Goal: Task Accomplishment & Management: Use online tool/utility

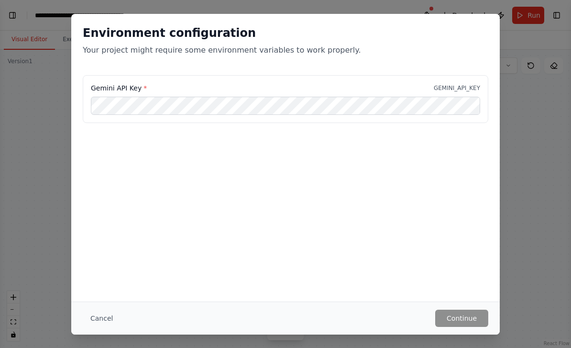
scroll to position [3483, 0]
click at [460, 9] on div "Environment configuration Your project might require some environment variables…" at bounding box center [285, 174] width 571 height 348
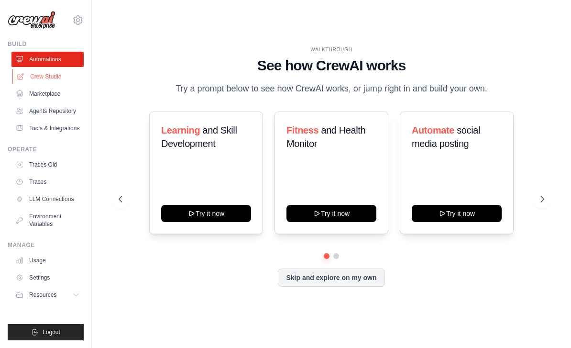
click at [41, 74] on link "Crew Studio" at bounding box center [48, 76] width 72 height 15
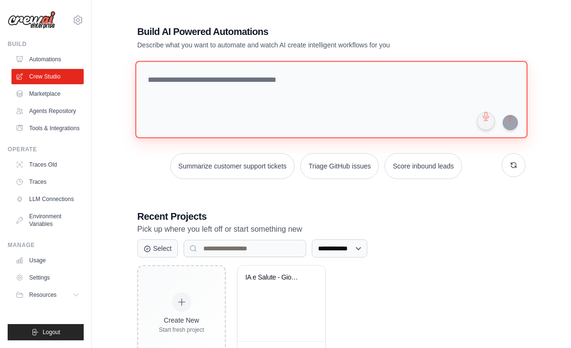
paste textarea "**********"
type textarea "**********"
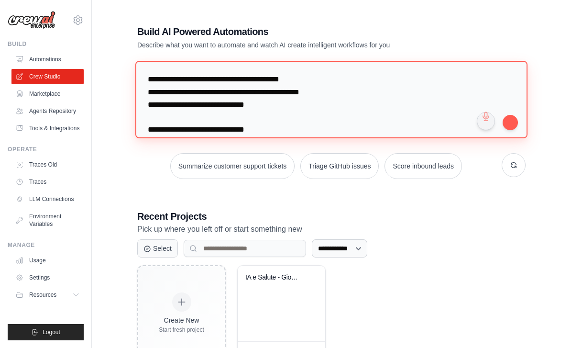
scroll to position [4123, 0]
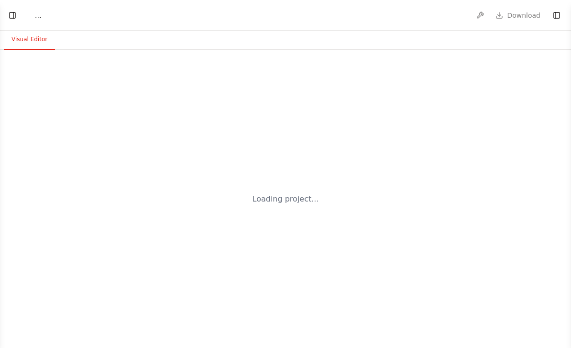
select select "****"
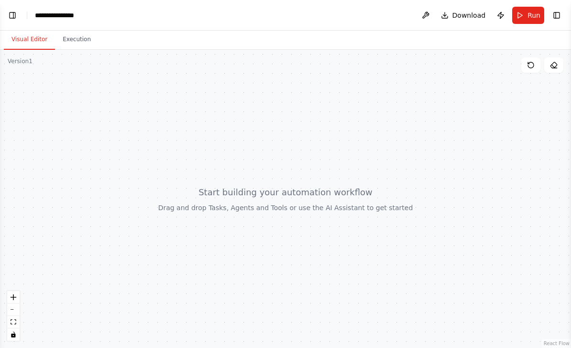
scroll to position [1389, 0]
click at [13, 17] on button "Toggle Left Sidebar" at bounding box center [12, 15] width 13 height 13
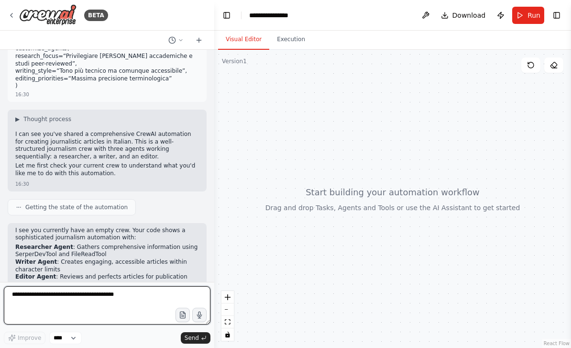
scroll to position [1500, 0]
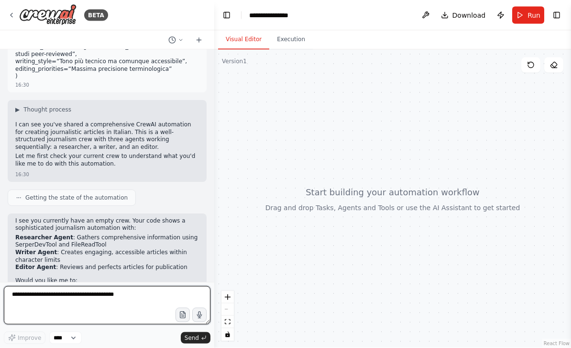
click at [79, 292] on textarea at bounding box center [107, 305] width 207 height 38
type textarea "*"
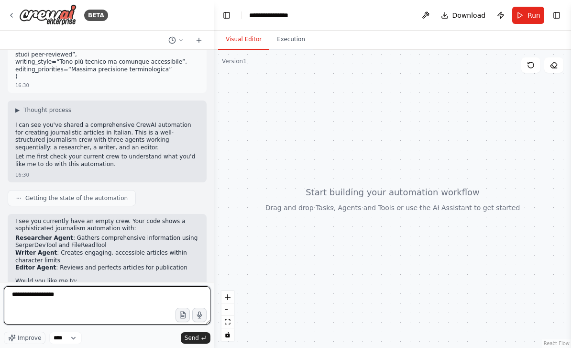
type textarea "**********"
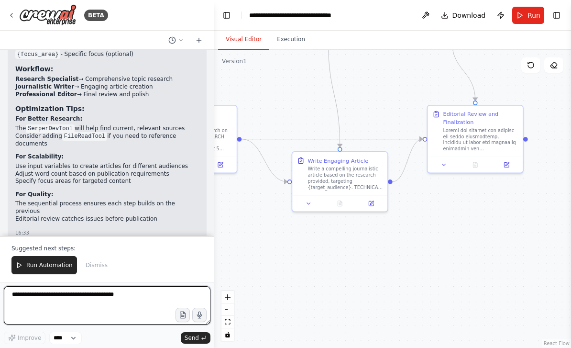
scroll to position [2647, 0]
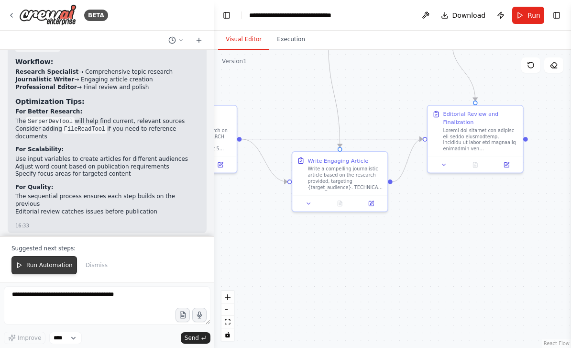
click at [56, 268] on span "Run Automation" at bounding box center [49, 265] width 46 height 8
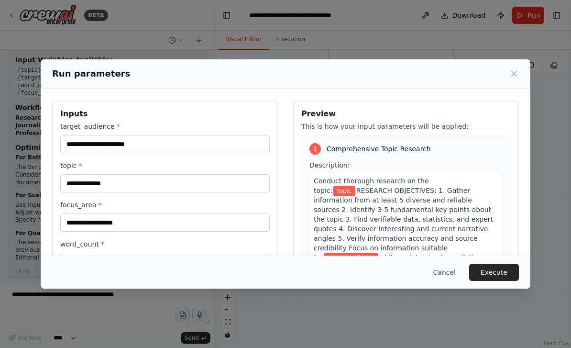
scroll to position [0, 0]
click at [99, 140] on input "target_audience *" at bounding box center [165, 144] width 210 height 18
click at [94, 217] on input "focus_area *" at bounding box center [165, 222] width 210 height 18
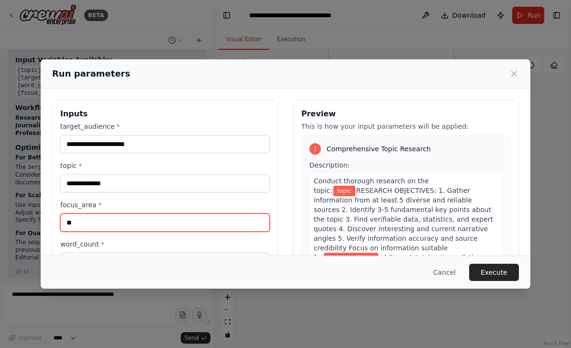
type input "*"
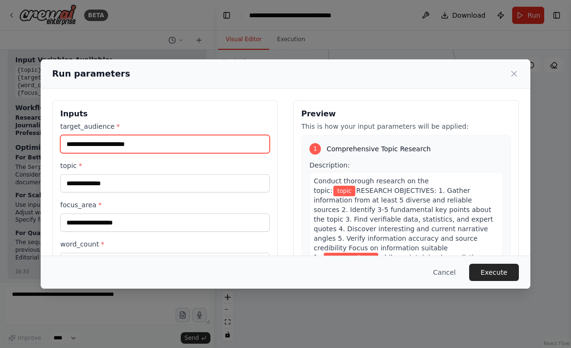
click at [108, 135] on input "target_audience *" at bounding box center [165, 144] width 210 height 18
type input "*"
type input "**********"
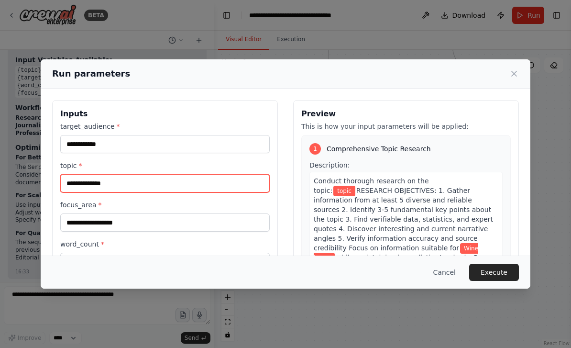
click at [116, 178] on input "topic *" at bounding box center [165, 183] width 210 height 18
type input "**********"
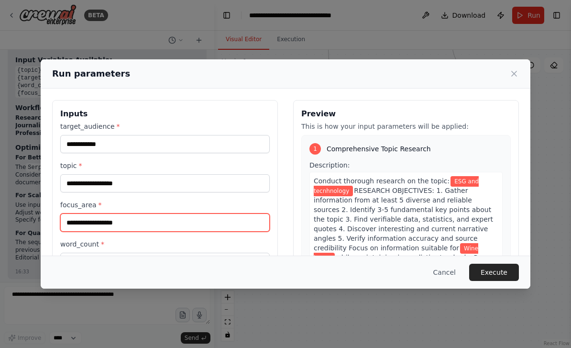
click at [90, 213] on input "focus_area *" at bounding box center [165, 222] width 210 height 18
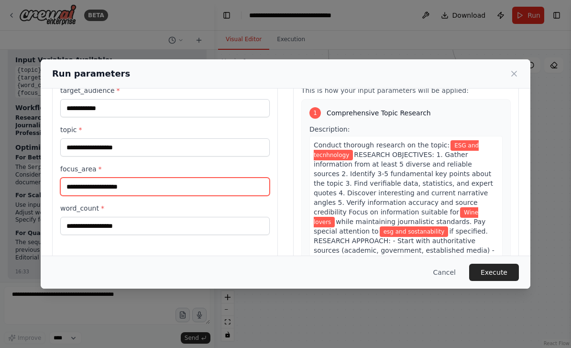
scroll to position [45, 0]
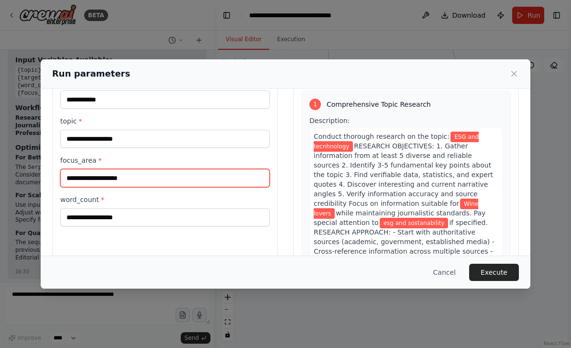
type input "**********"
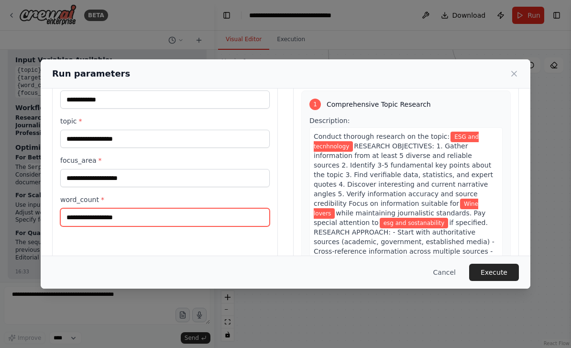
click at [96, 210] on input "word_count *" at bounding box center [165, 217] width 210 height 18
type input "*"
type input "***"
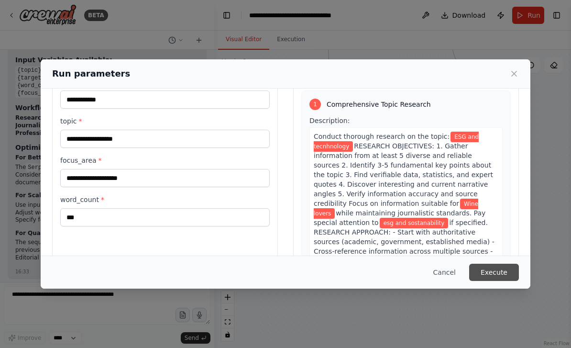
click at [497, 281] on button "Execute" at bounding box center [495, 272] width 50 height 17
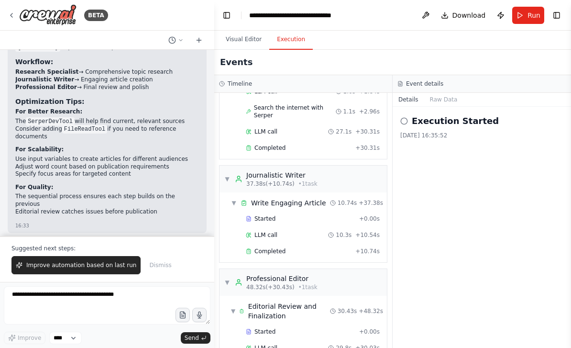
scroll to position [0, 0]
click at [445, 100] on button "Raw Data" at bounding box center [444, 99] width 39 height 13
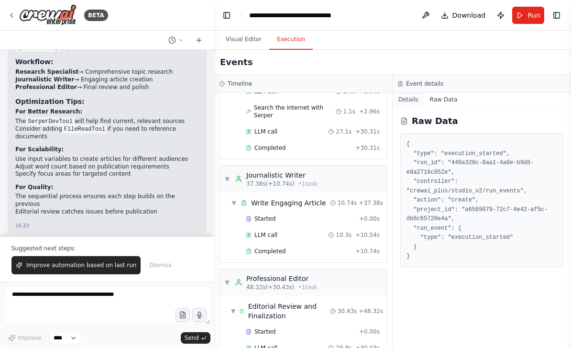
click at [407, 102] on button "Details" at bounding box center [409, 99] width 32 height 13
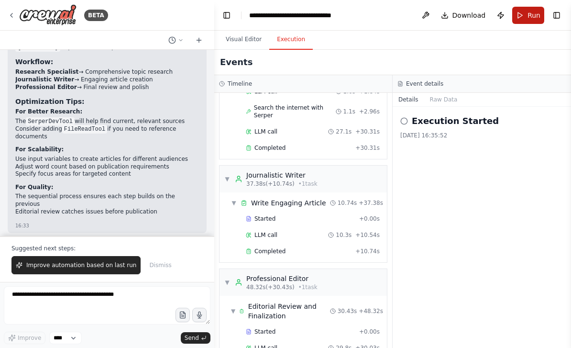
click at [527, 11] on button "Run" at bounding box center [529, 15] width 32 height 17
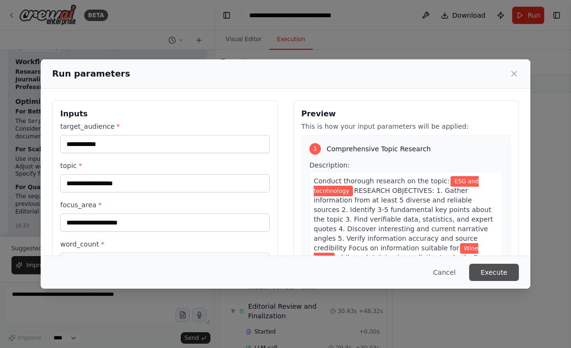
click at [493, 281] on button "Execute" at bounding box center [495, 272] width 50 height 17
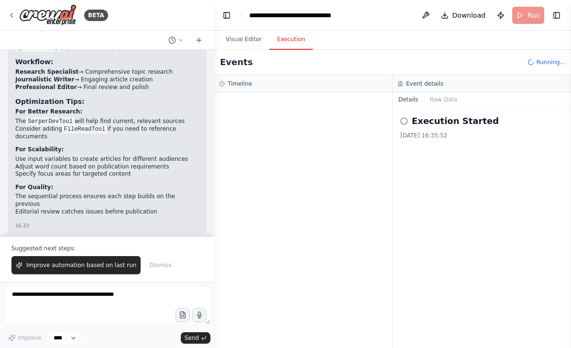
click at [437, 129] on div "Execution Started 24/09/2025, 16:35:52" at bounding box center [482, 126] width 163 height 25
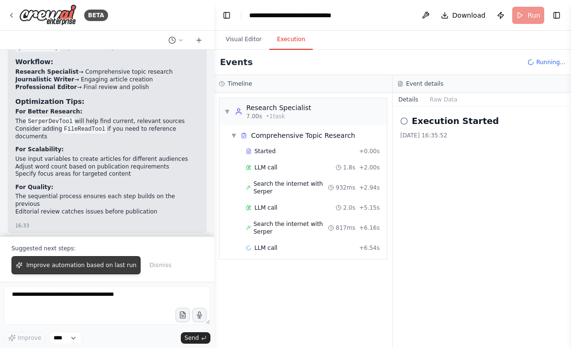
click at [76, 267] on span "Improve automation based on last run" at bounding box center [81, 265] width 110 height 8
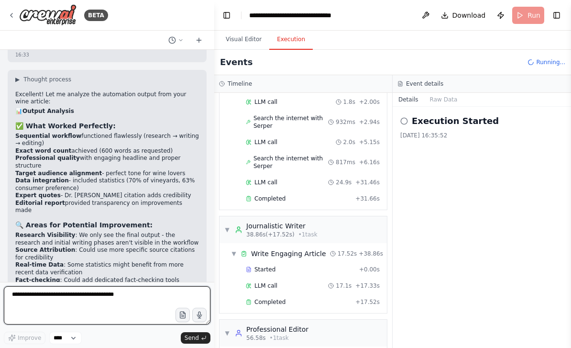
scroll to position [108, 0]
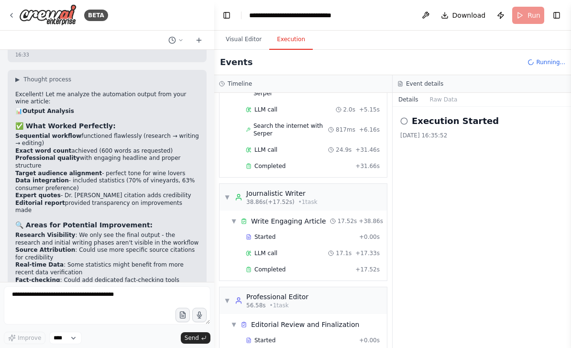
click at [41, 100] on div "Excellent! Let me analyze the automation output from your wine article: 📊 Outpu…" at bounding box center [107, 253] width 184 height 324
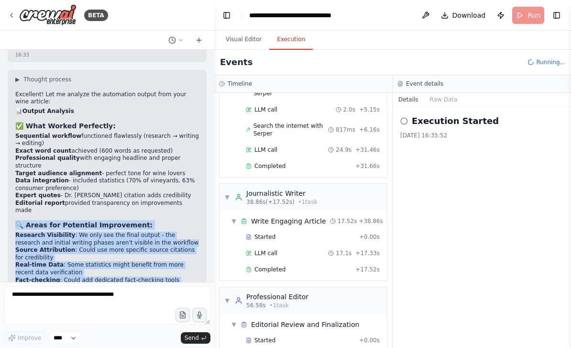
copy div "🔍 Areas for Potential Improvement: Research Visibility : We only see the final …"
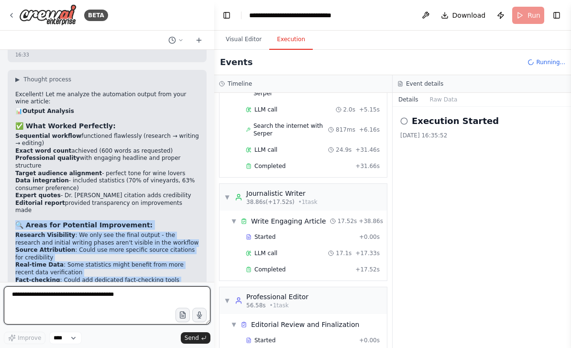
click at [56, 300] on textarea at bounding box center [107, 305] width 207 height 38
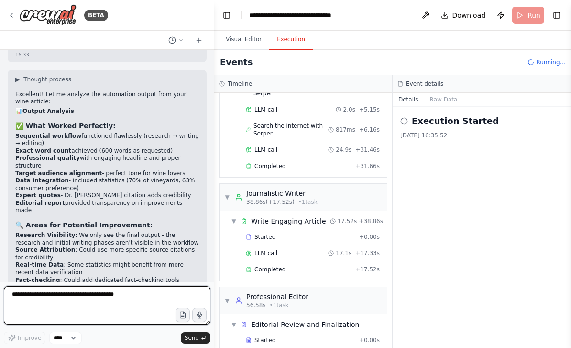
paste textarea "**********"
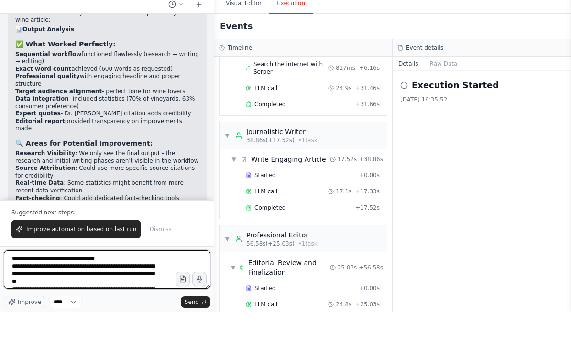
scroll to position [0, 0]
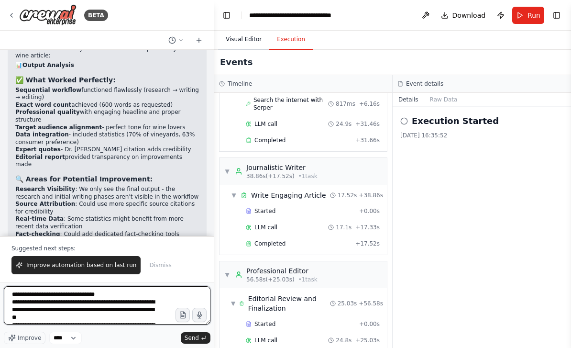
type textarea "**********"
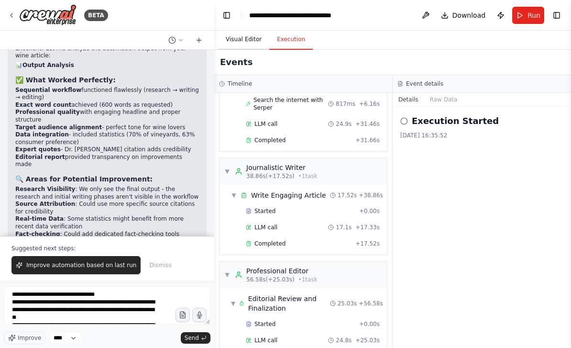
click at [243, 42] on button "Visual Editor" at bounding box center [243, 40] width 51 height 20
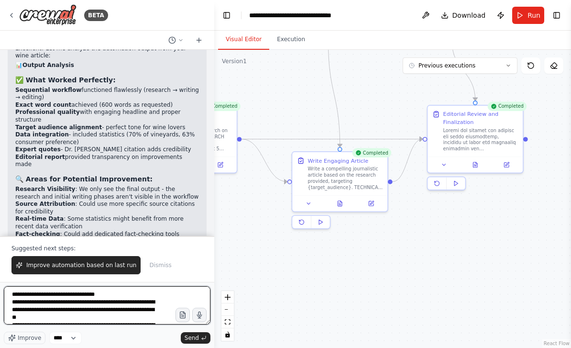
click at [99, 305] on textarea at bounding box center [107, 305] width 207 height 38
click at [150, 311] on textarea at bounding box center [107, 305] width 207 height 38
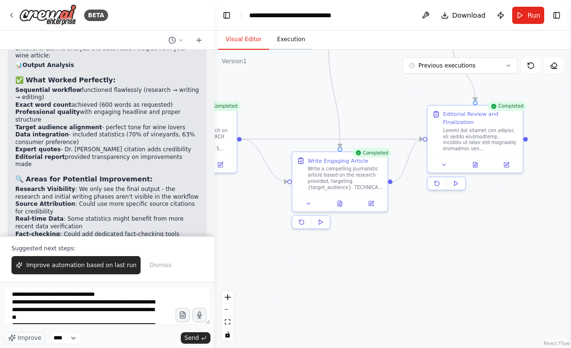
click at [286, 43] on button "Execution" at bounding box center [291, 40] width 44 height 20
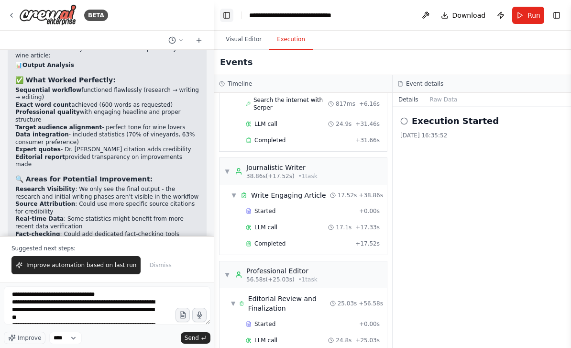
click at [222, 9] on button "Toggle Left Sidebar" at bounding box center [226, 15] width 13 height 13
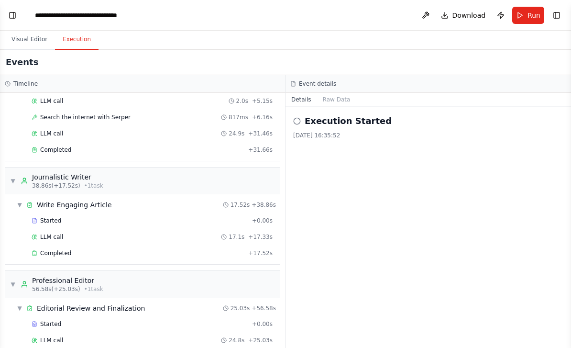
scroll to position [31, 0]
click at [124, 146] on div "Completed" at bounding box center [138, 150] width 213 height 8
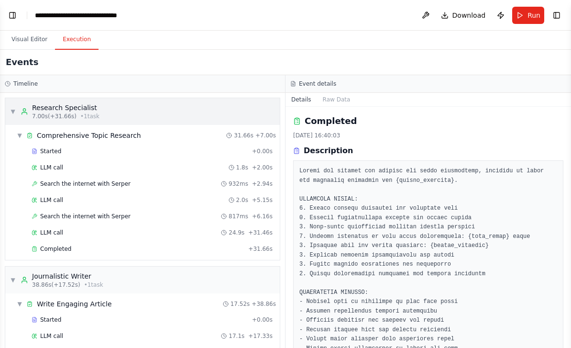
scroll to position [0, 0]
click at [35, 30] on button "Visual Editor" at bounding box center [29, 40] width 51 height 20
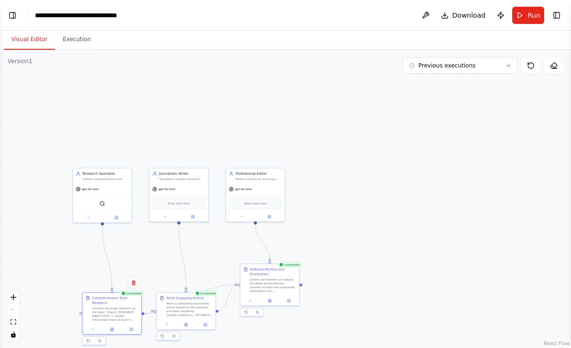
click at [21, 50] on div ".deletable-edge-delete-btn { width: 20px; height: 20px; border: 0px solid #ffff…" at bounding box center [285, 199] width 571 height 298
click at [15, 320] on icon "fit view" at bounding box center [14, 321] width 6 height 5
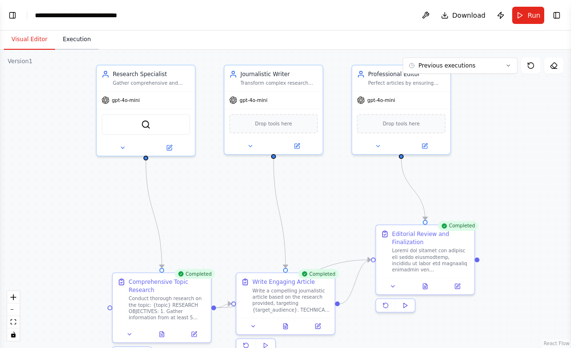
click at [72, 30] on button "Execution" at bounding box center [77, 40] width 44 height 20
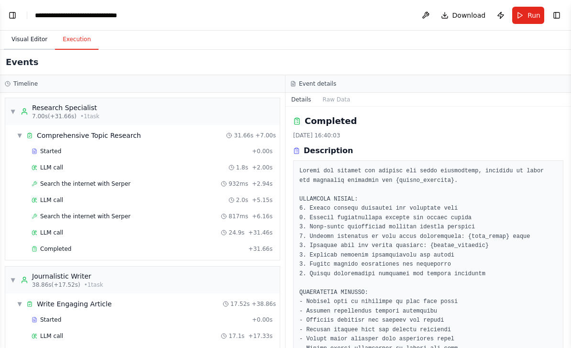
click at [33, 30] on button "Visual Editor" at bounding box center [29, 40] width 51 height 20
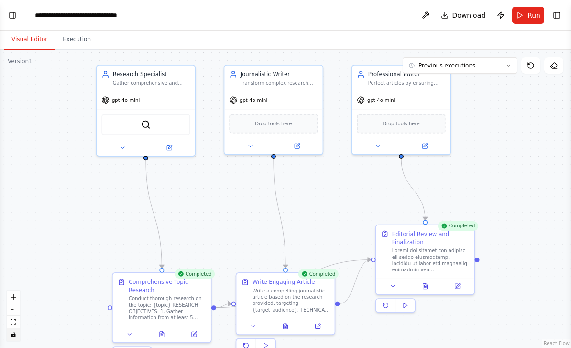
click at [10, 336] on button "toggle interactivity" at bounding box center [13, 334] width 12 height 12
click at [467, 62] on span "Previous executions" at bounding box center [447, 66] width 57 height 8
click at [85, 30] on button "Execution" at bounding box center [77, 40] width 44 height 20
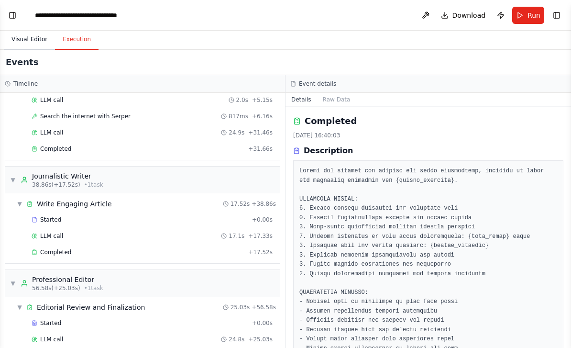
scroll to position [99, 0]
click at [34, 30] on button "Visual Editor" at bounding box center [29, 40] width 51 height 20
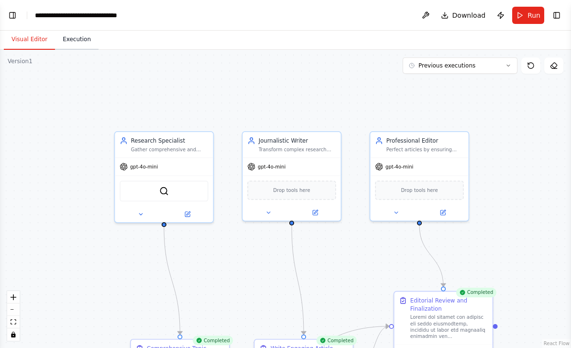
click at [79, 30] on button "Execution" at bounding box center [77, 40] width 44 height 20
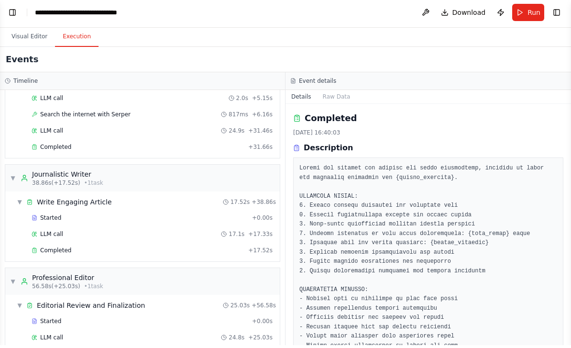
scroll to position [0, 0]
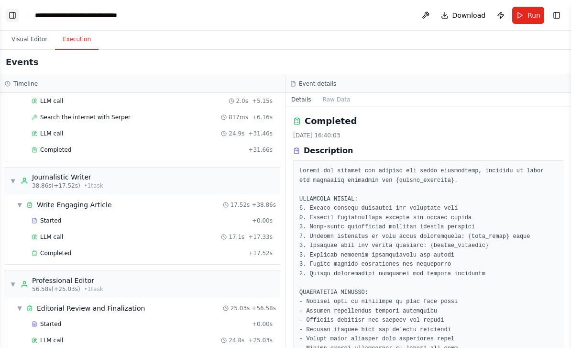
click at [13, 16] on button "Toggle Left Sidebar" at bounding box center [12, 15] width 13 height 13
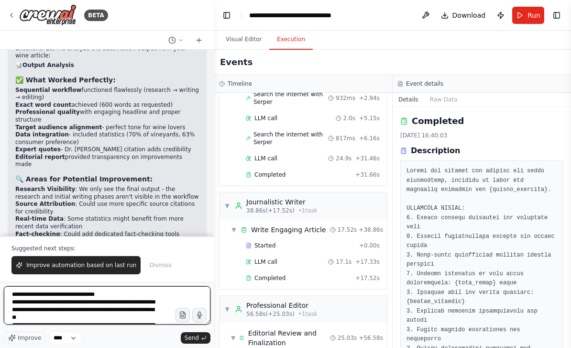
click at [32, 301] on textarea at bounding box center [107, 305] width 207 height 38
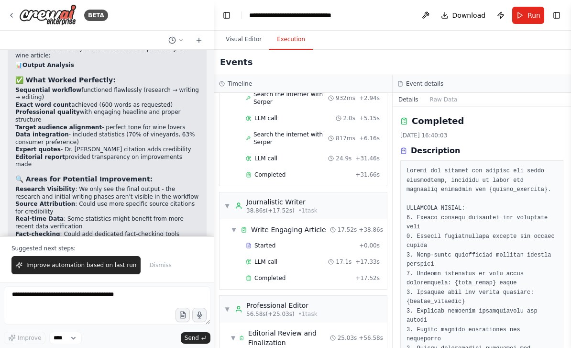
click at [73, 254] on div "Suggested next steps: Improve automation based on last run Dismiss" at bounding box center [107, 259] width 214 height 46
click at [94, 261] on button "Improve automation based on last run" at bounding box center [75, 265] width 129 height 18
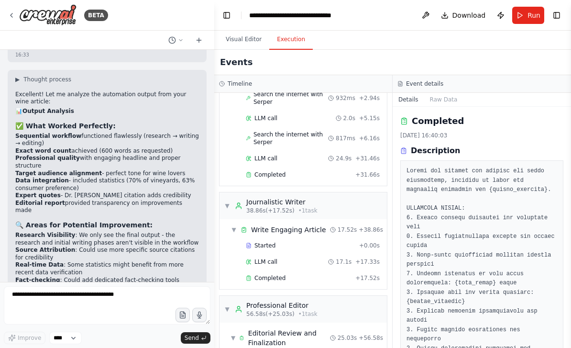
scroll to position [2952, 0]
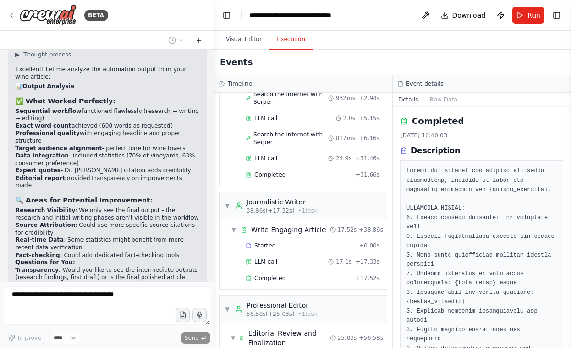
click at [201, 39] on icon at bounding box center [199, 40] width 8 height 8
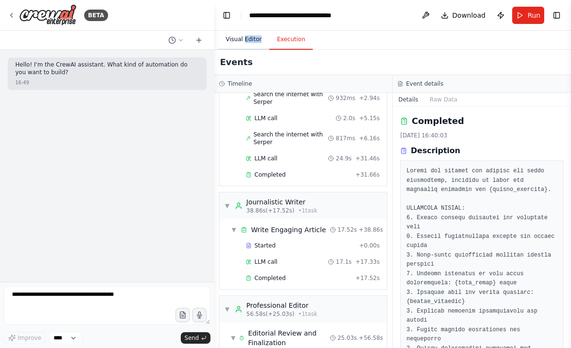
click at [229, 30] on button "Visual Editor" at bounding box center [243, 40] width 51 height 20
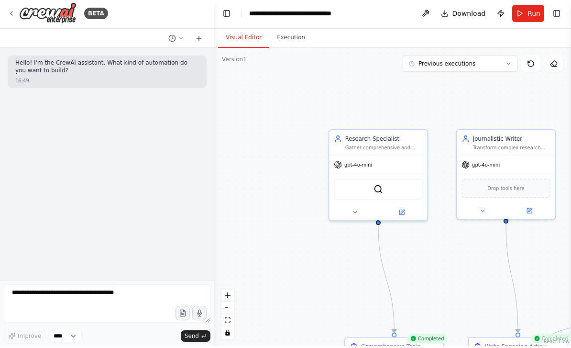
scroll to position [31, 0]
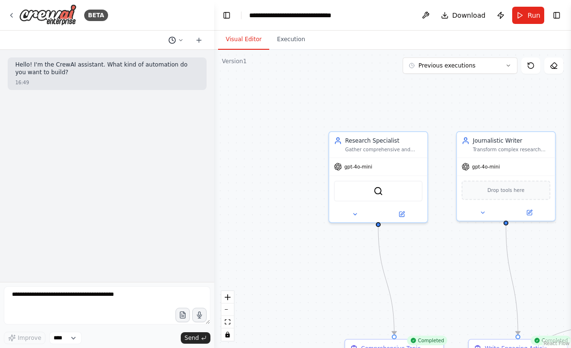
click at [171, 42] on icon at bounding box center [172, 40] width 8 height 8
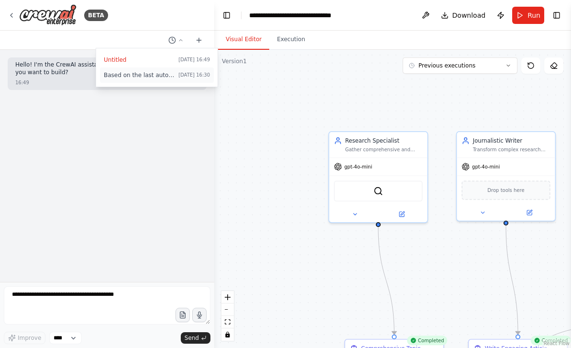
click at [122, 77] on span "Based on the last automation run, please analyze the output, and if applicable,…" at bounding box center [139, 75] width 71 height 8
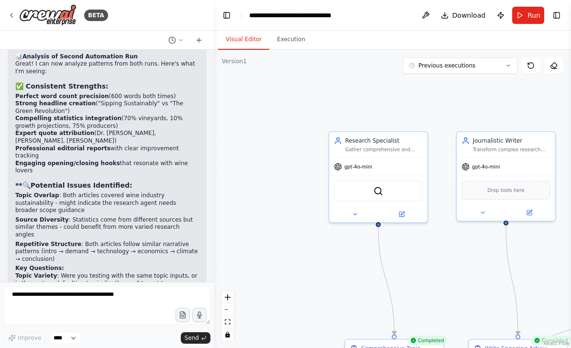
scroll to position [3328, 0]
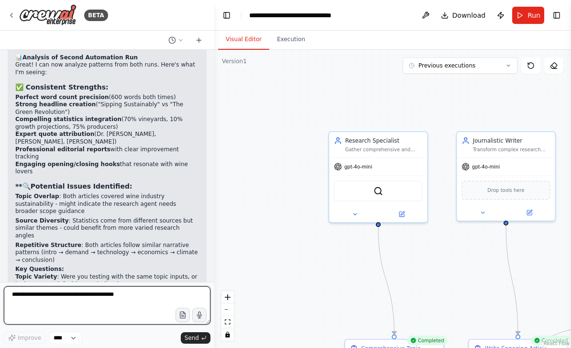
click at [47, 303] on textarea at bounding box center [107, 305] width 207 height 38
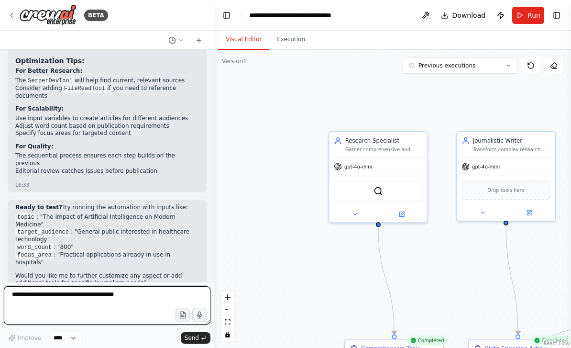
scroll to position [2681, 0]
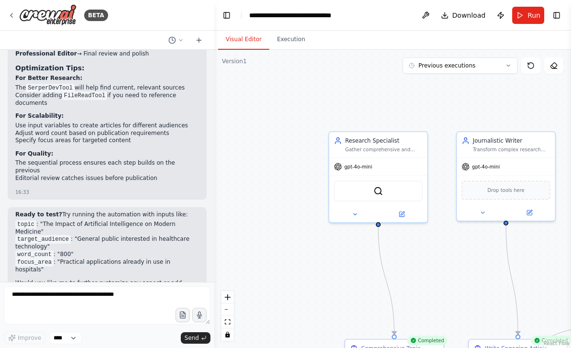
click at [27, 211] on strong "Ready to test?" at bounding box center [38, 214] width 47 height 7
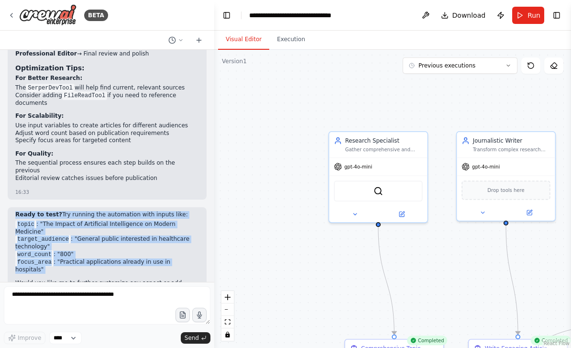
copy div "Ready to test? Try running the automation with inputs like: topic : "The Impact…"
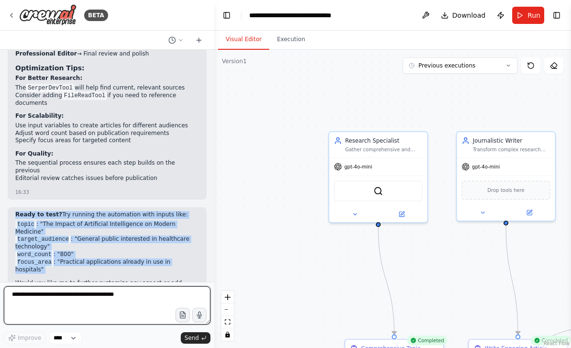
click at [50, 300] on textarea at bounding box center [107, 305] width 207 height 38
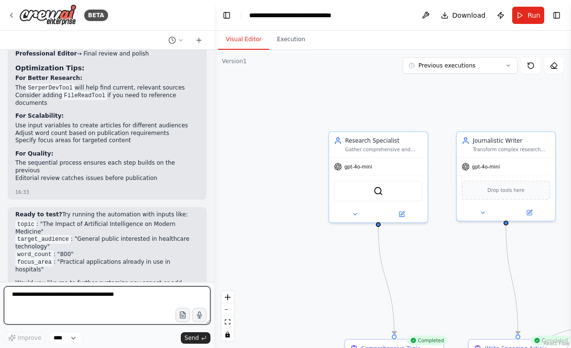
paste textarea "**********"
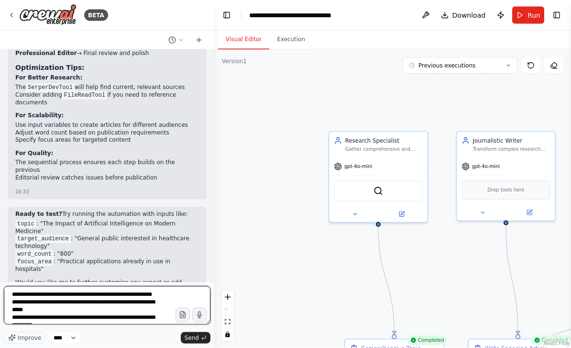
scroll to position [28, 0]
click at [45, 307] on textarea "**********" at bounding box center [107, 305] width 207 height 38
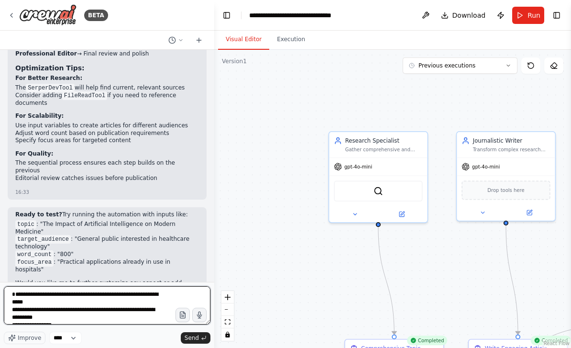
click at [111, 307] on textarea "**********" at bounding box center [107, 305] width 207 height 38
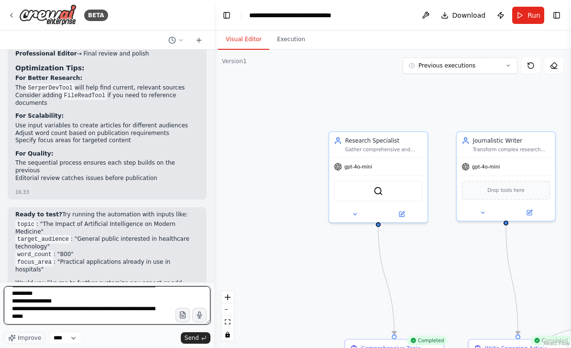
scroll to position [19, 0]
click at [59, 297] on textarea "**********" at bounding box center [107, 305] width 207 height 38
click at [52, 306] on textarea "**********" at bounding box center [107, 305] width 207 height 38
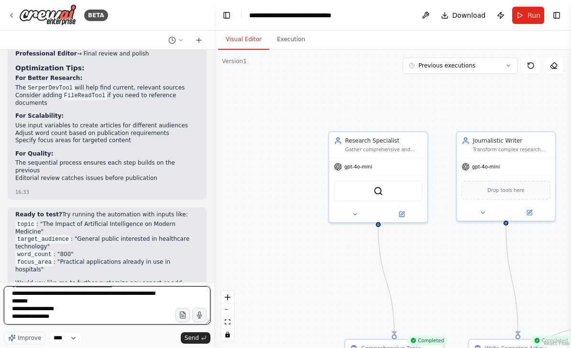
scroll to position [24, 0]
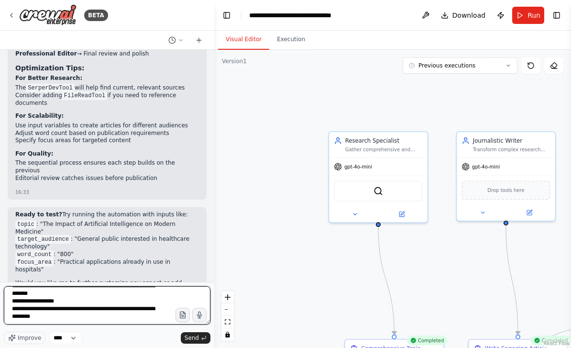
type textarea "**********"
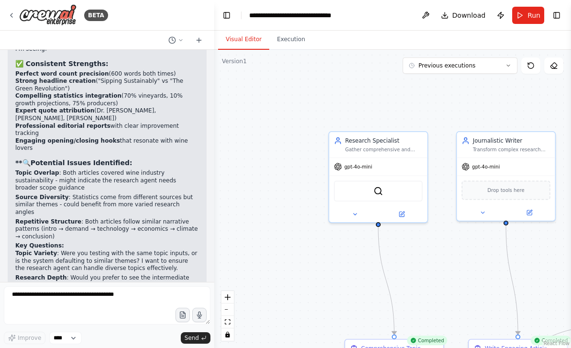
scroll to position [3407, 0]
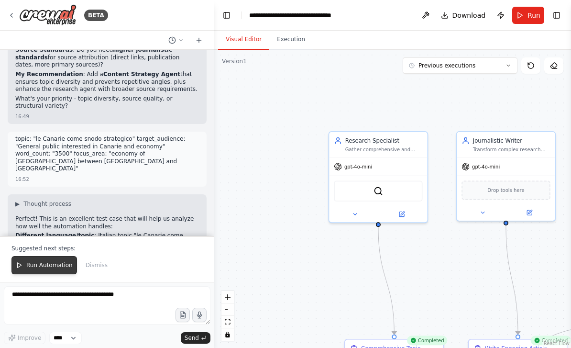
click at [38, 265] on span "Run Automation" at bounding box center [49, 265] width 46 height 8
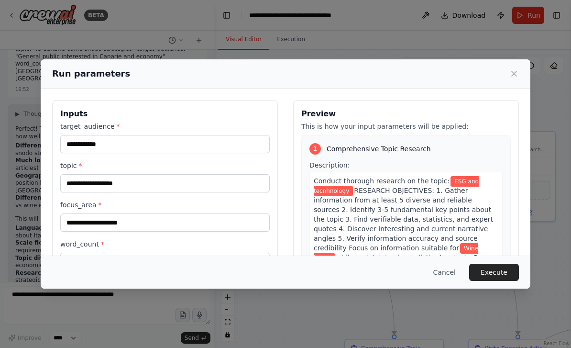
scroll to position [3770, 0]
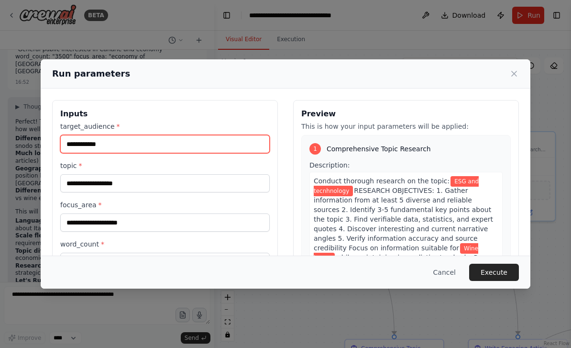
click at [106, 135] on input "**********" at bounding box center [165, 144] width 210 height 18
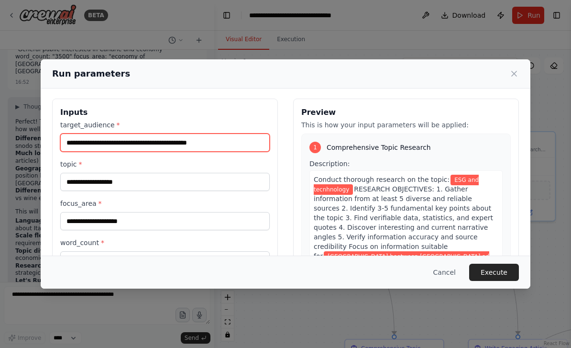
scroll to position [3, 0]
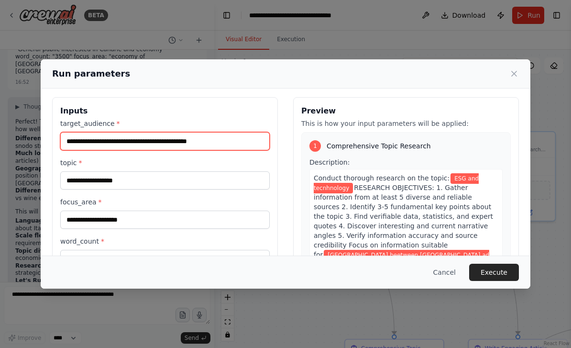
type input "**********"
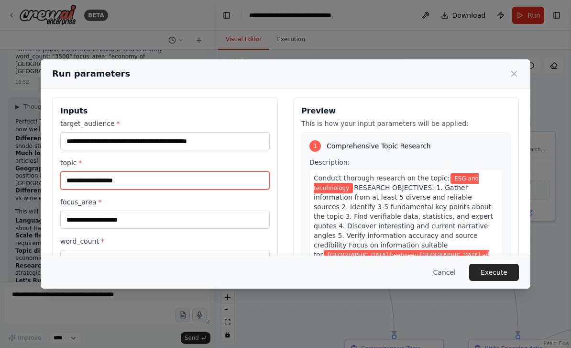
click at [126, 171] on input "**********" at bounding box center [165, 180] width 210 height 18
type input "*"
type input "**********"
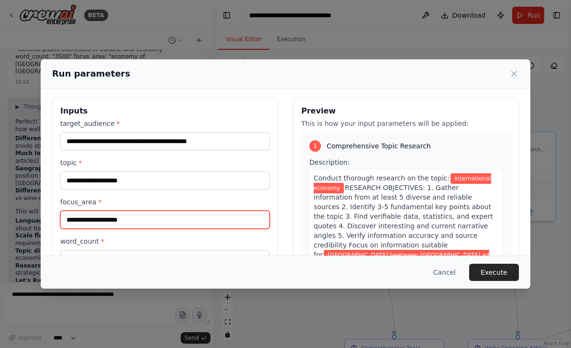
click at [92, 211] on input "**********" at bounding box center [165, 220] width 210 height 18
click at [160, 211] on input "**********" at bounding box center [165, 220] width 210 height 18
click at [179, 211] on input "**********" at bounding box center [165, 220] width 210 height 18
click at [168, 212] on input "**********" at bounding box center [165, 220] width 210 height 18
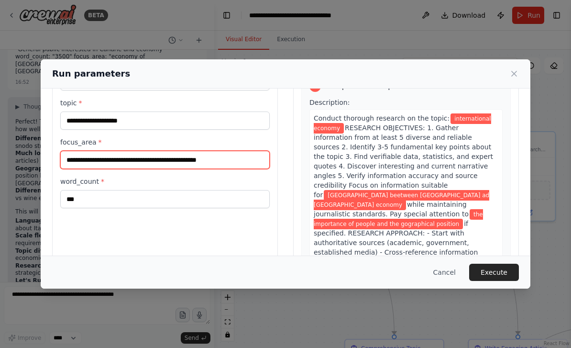
scroll to position [62, 0]
type input "**********"
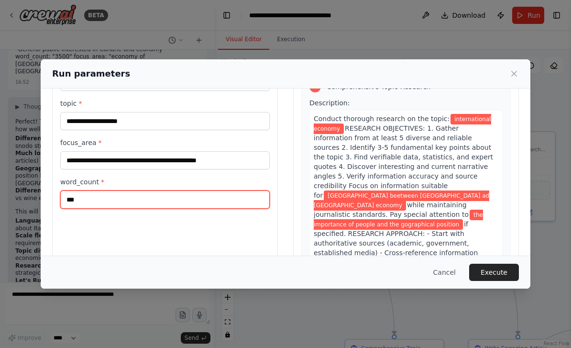
click at [84, 191] on input "***" at bounding box center [165, 199] width 210 height 18
type input "*"
type input "****"
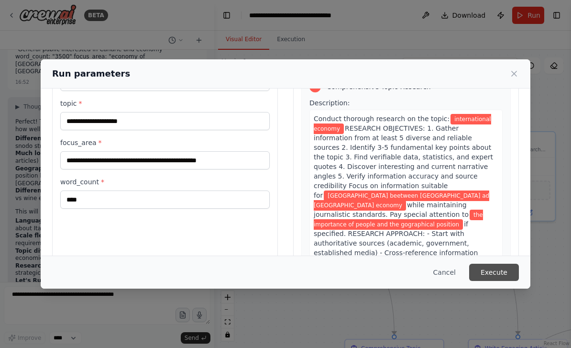
click at [504, 279] on button "Execute" at bounding box center [495, 272] width 50 height 17
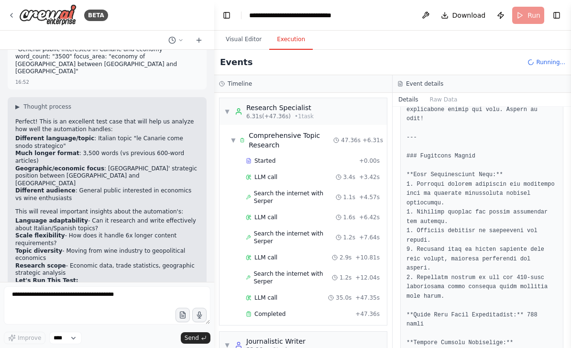
scroll to position [1506, 0]
click at [445, 99] on button "Raw Data" at bounding box center [444, 99] width 39 height 13
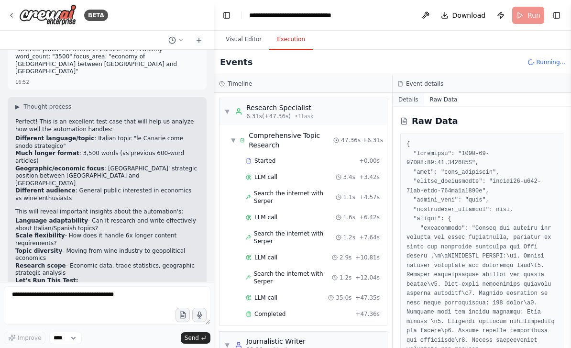
click at [411, 98] on button "Details" at bounding box center [409, 99] width 32 height 13
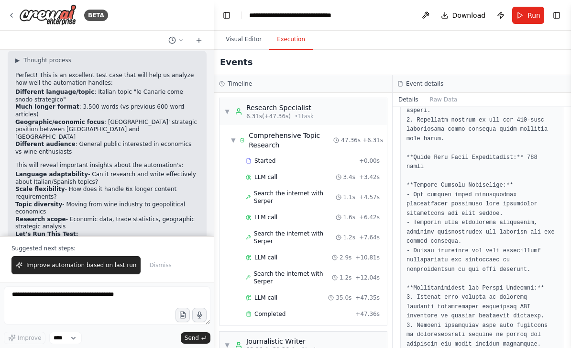
scroll to position [3816, 0]
click at [54, 267] on span "Improve automation based on last run" at bounding box center [81, 265] width 110 height 8
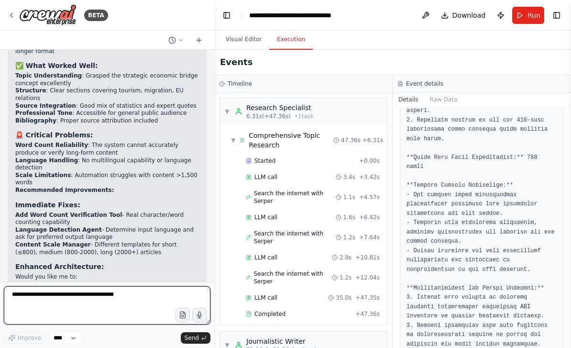
scroll to position [4417, 0]
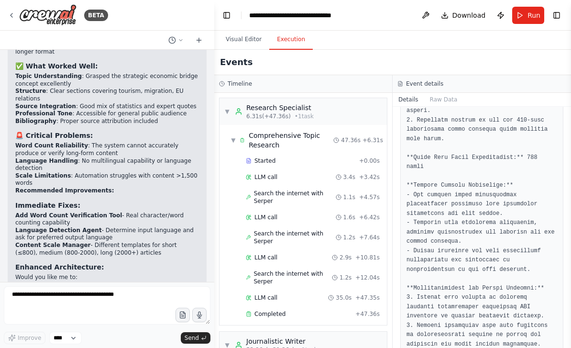
click at [82, 282] on form "Improve **** Send" at bounding box center [107, 315] width 214 height 66
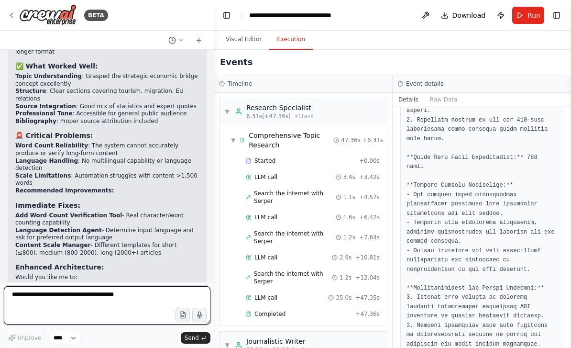
click at [44, 296] on textarea at bounding box center [107, 305] width 207 height 38
type textarea "**********"
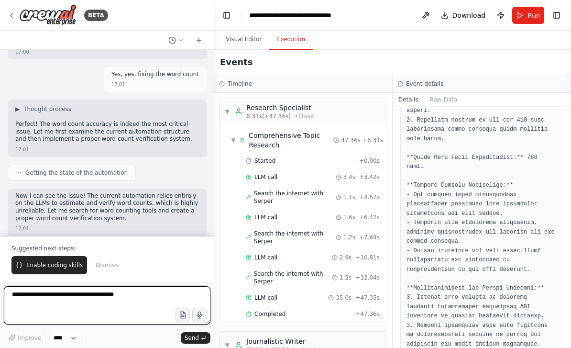
scroll to position [4926, 0]
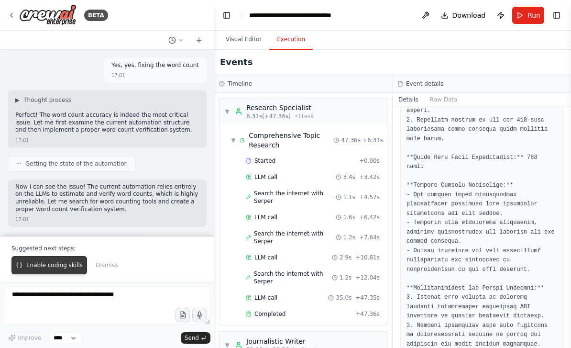
click at [47, 268] on span "Enable coding skills" at bounding box center [54, 265] width 56 height 8
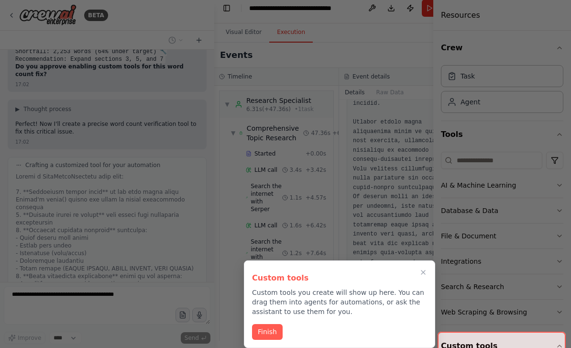
scroll to position [5419, 0]
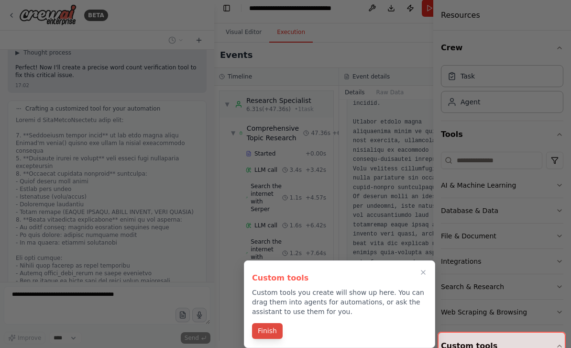
click at [264, 325] on button "Finish" at bounding box center [267, 331] width 31 height 16
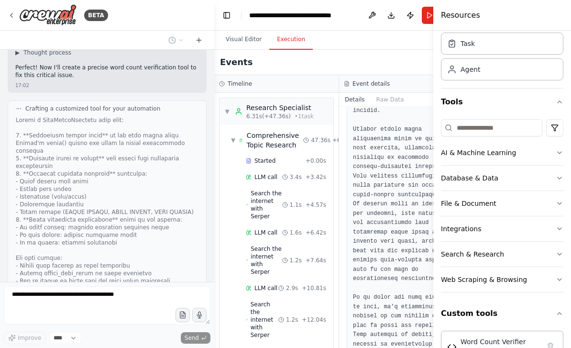
scroll to position [46, 0]
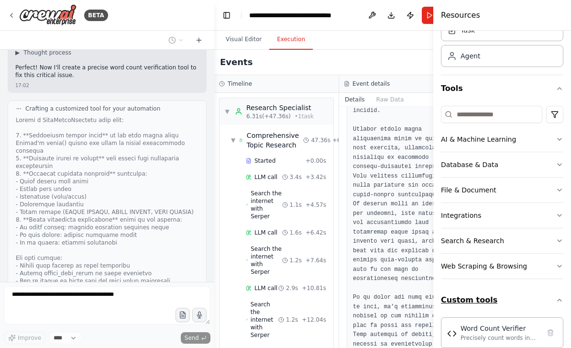
click at [500, 299] on button "Custom tools" at bounding box center [502, 300] width 123 height 27
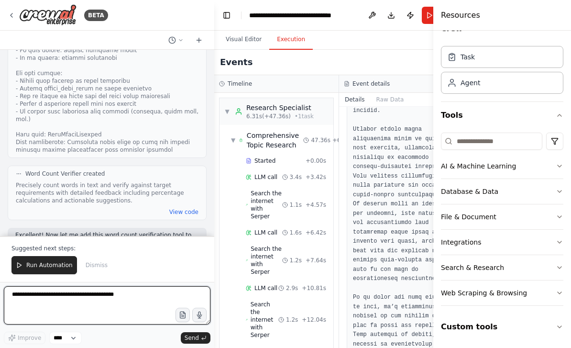
scroll to position [5611, 0]
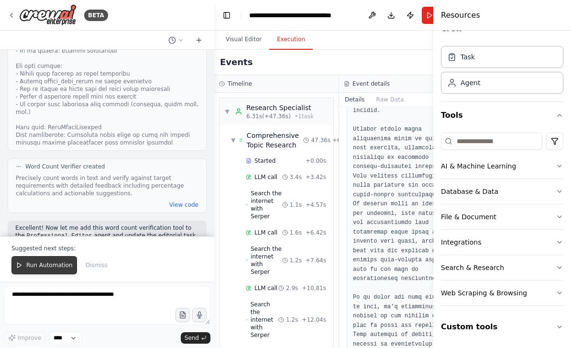
click at [45, 262] on span "Run Automation" at bounding box center [49, 265] width 46 height 8
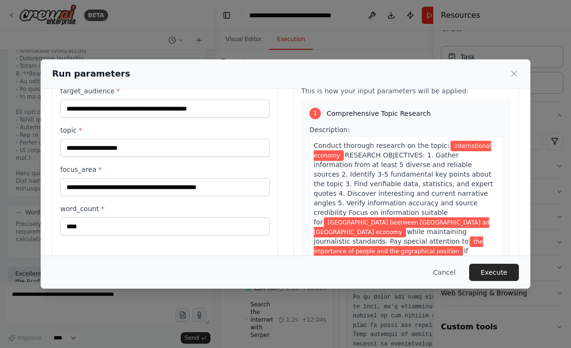
scroll to position [39, 0]
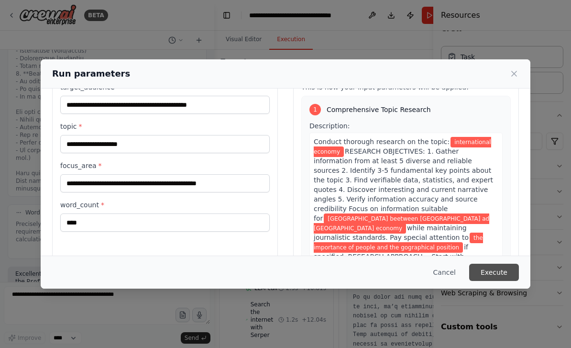
click at [509, 281] on button "Execute" at bounding box center [495, 272] width 50 height 17
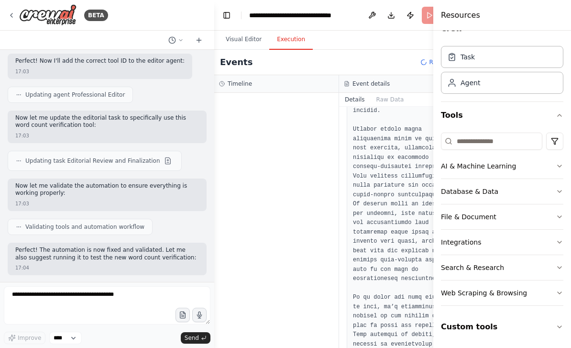
scroll to position [5890, 0]
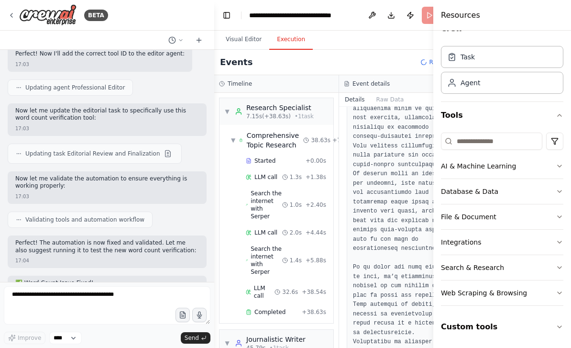
click at [397, 204] on pre at bounding box center [401, 62] width 97 height 2175
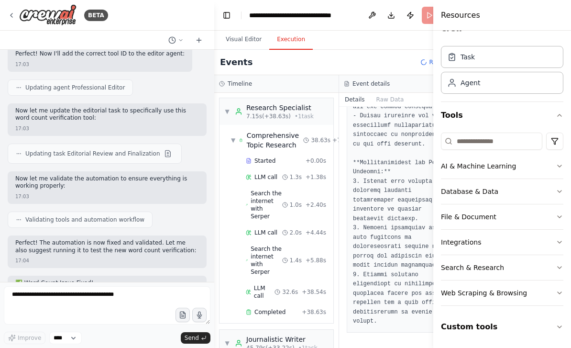
scroll to position [0, 0]
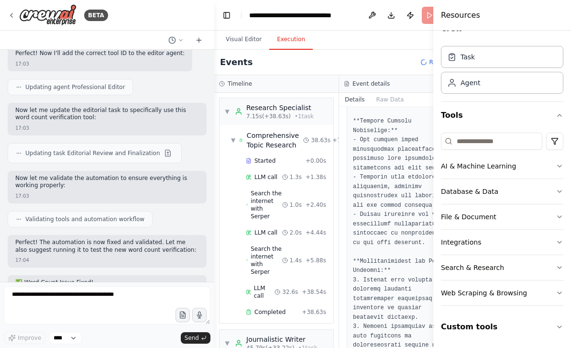
scroll to position [5890, 0]
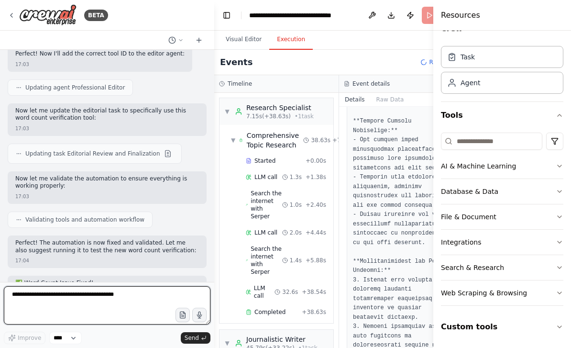
click at [84, 299] on textarea at bounding box center [107, 305] width 207 height 38
type textarea "***"
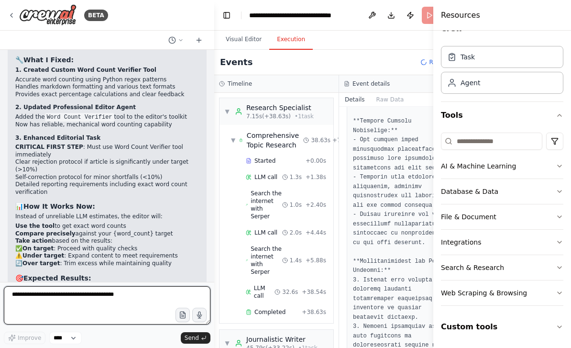
scroll to position [6143, 0]
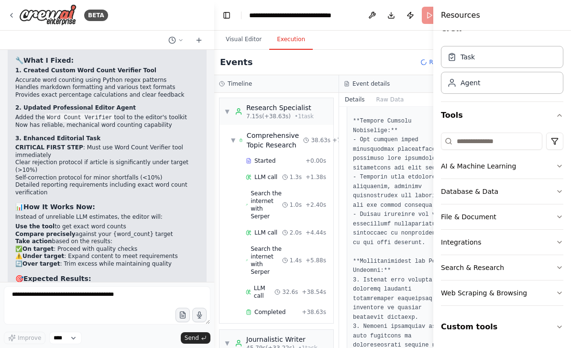
click at [397, 50] on div "Events Running..." at bounding box center [339, 62] width 250 height 25
click at [252, 173] on div "LLM call" at bounding box center [262, 177] width 32 height 8
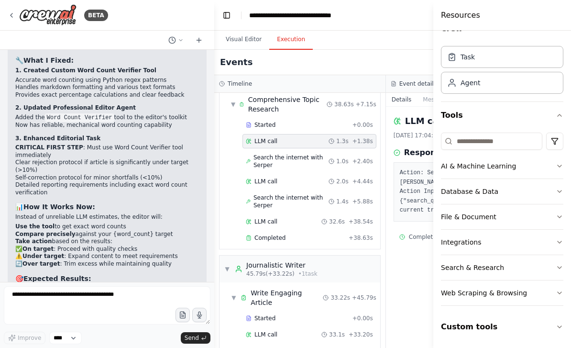
scroll to position [95, 0]
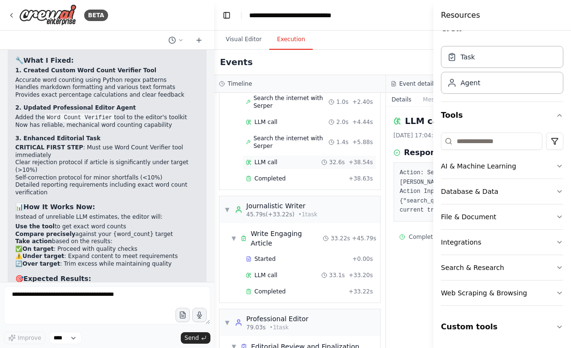
click at [322, 158] on div "32.6s + 38.54s" at bounding box center [348, 162] width 52 height 8
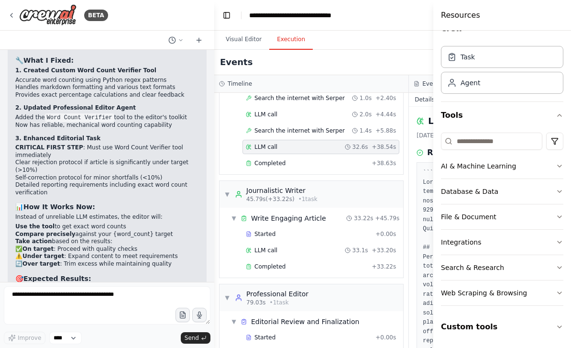
click at [433, 12] on button "Toggle Sidebar" at bounding box center [434, 174] width 8 height 348
click at [342, 50] on div "Events Running..." at bounding box center [409, 62] width 390 height 25
click at [242, 30] on button "Visual Editor" at bounding box center [243, 40] width 51 height 20
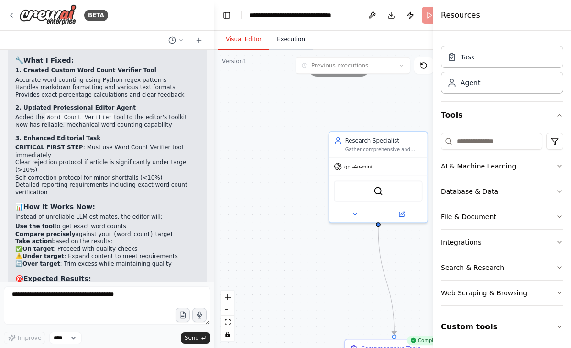
click at [294, 30] on button "Execution" at bounding box center [291, 40] width 44 height 20
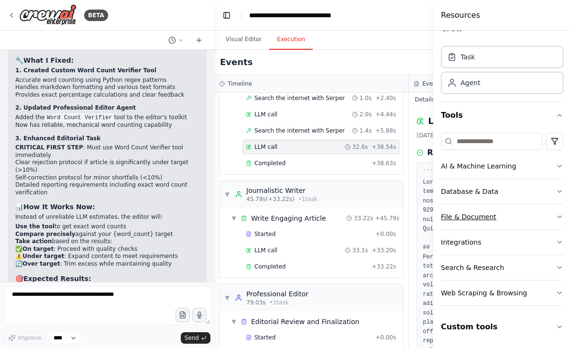
click at [512, 215] on button "File & Document" at bounding box center [502, 216] width 123 height 25
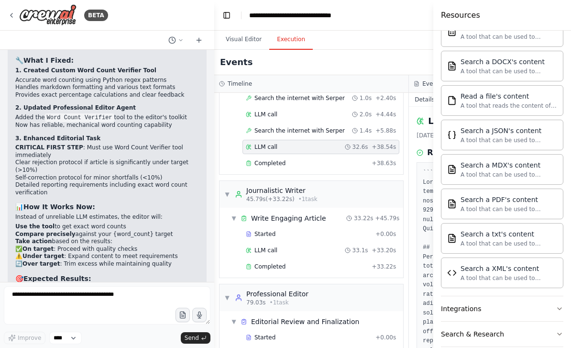
scroll to position [237, 0]
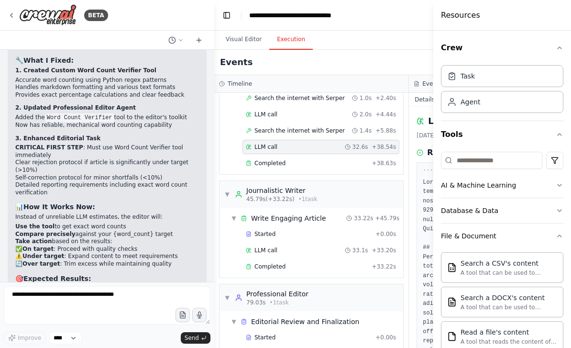
click at [414, 119] on div "LLM call 24/09/2025, 17:05:01 Response Completed Started 17:04:28 • Ended 17:05…" at bounding box center [506, 227] width 195 height 241
click at [560, 45] on icon "button" at bounding box center [560, 48] width 8 height 8
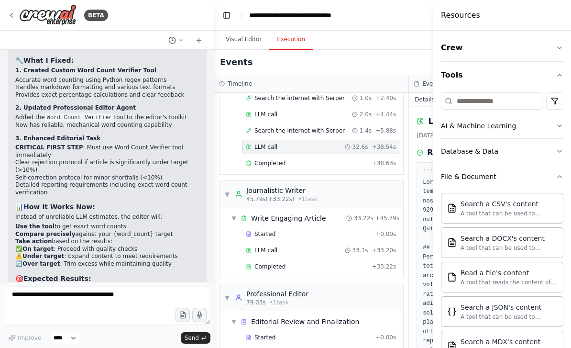
click at [560, 46] on icon "button" at bounding box center [560, 48] width 8 height 8
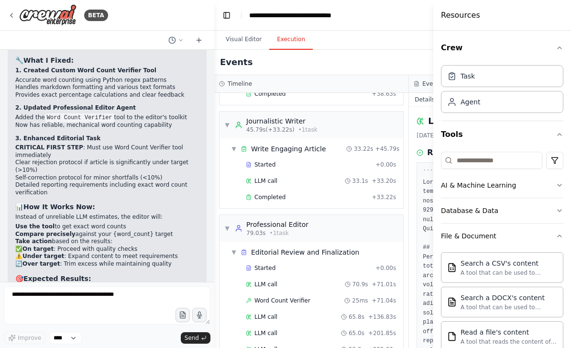
click at [430, 220] on button "Toggle Sidebar" at bounding box center [434, 174] width 8 height 348
click at [424, 343] on div "LLM call 24/09/2025, 17:05:01 Response Completed Started 17:04:28 • Ended 17:05…" at bounding box center [506, 227] width 195 height 241
click at [424, 342] on div "LLM call 24/09/2025, 17:05:01 Response Completed Started 17:04:28 • Ended 17:05…" at bounding box center [506, 227] width 195 height 241
click at [556, 26] on div "Resources" at bounding box center [503, 15] width 138 height 31
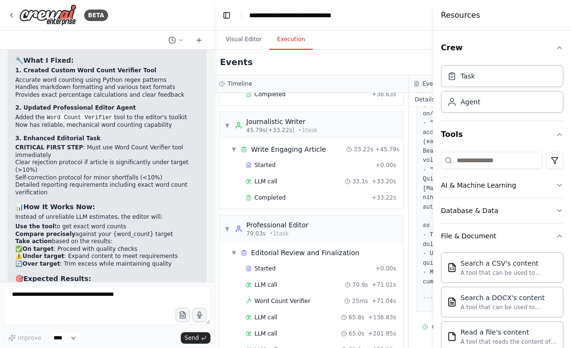
click at [555, 26] on div "Resources" at bounding box center [503, 15] width 138 height 31
click at [466, 21] on h4 "Resources" at bounding box center [460, 15] width 39 height 11
click at [258, 50] on div "Events Running..." at bounding box center [409, 62] width 390 height 25
click at [15, 25] on div "BETA" at bounding box center [58, 15] width 101 height 22
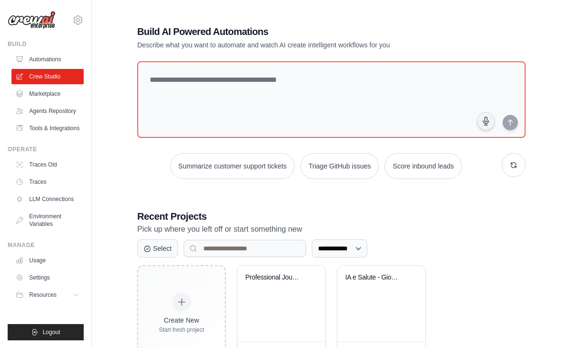
click at [464, 29] on div "**********" at bounding box center [332, 193] width 412 height 367
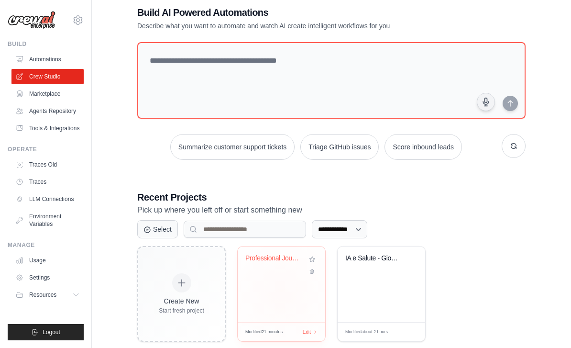
click at [282, 310] on div "Professional Journalism Automation" at bounding box center [282, 284] width 88 height 76
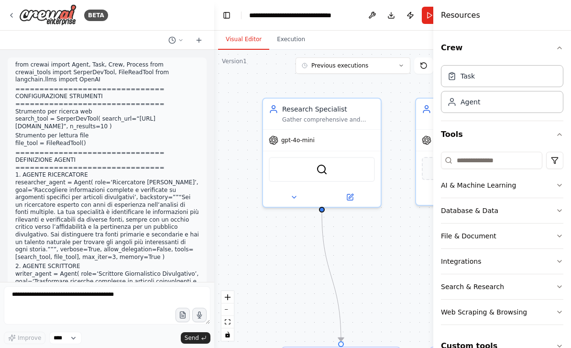
scroll to position [6139, 0]
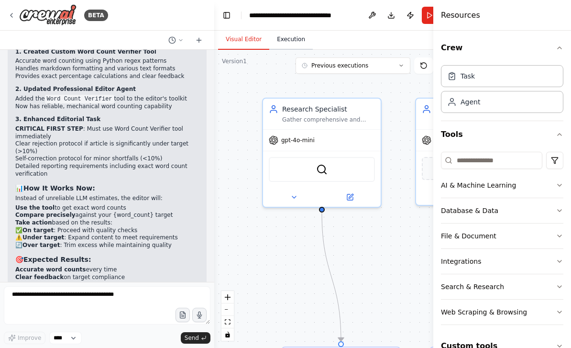
click at [292, 38] on button "Execution" at bounding box center [291, 40] width 44 height 20
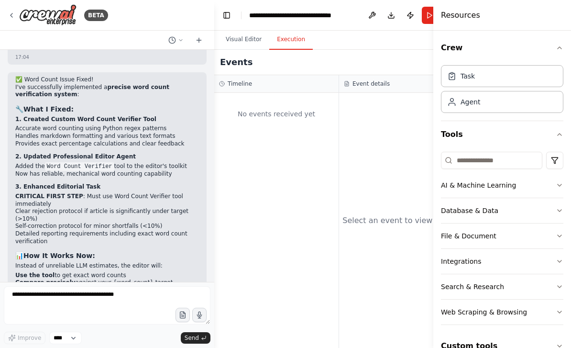
scroll to position [6073, 0]
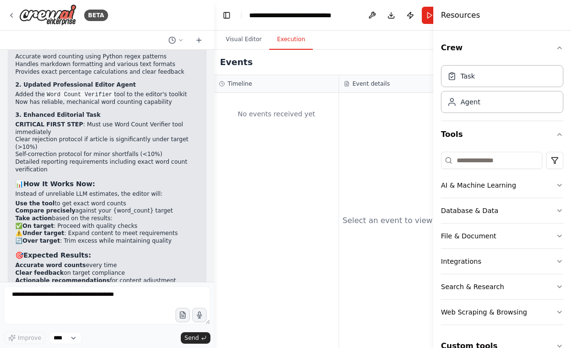
scroll to position [6143, 0]
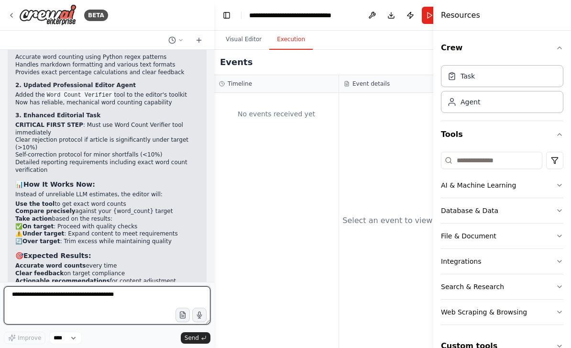
click at [142, 296] on textarea at bounding box center [107, 305] width 207 height 38
type textarea "**********"
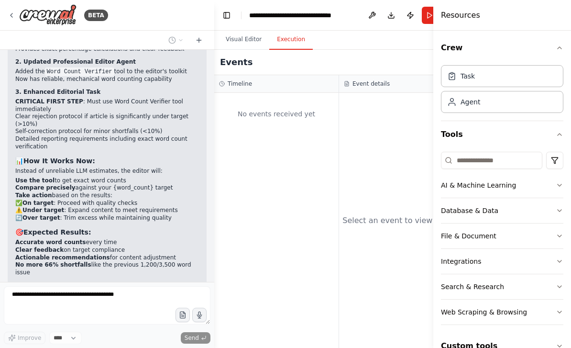
scroll to position [6200, 0]
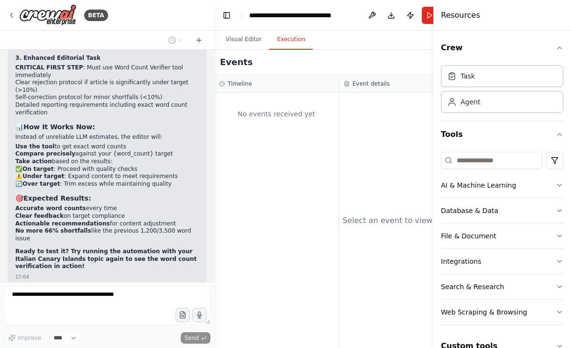
click at [545, 15] on div "Resources" at bounding box center [503, 15] width 138 height 31
click at [426, 19] on button "Run" at bounding box center [429, 15] width 15 height 17
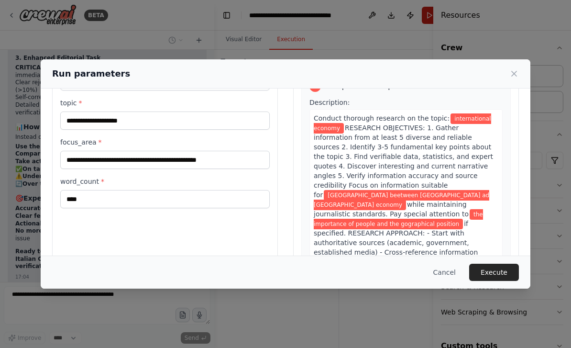
scroll to position [62, 0]
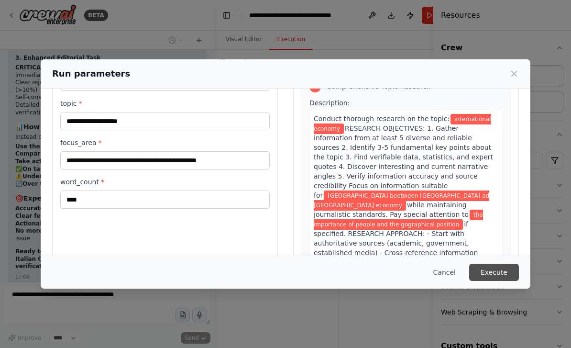
click at [501, 281] on button "Execute" at bounding box center [495, 272] width 50 height 17
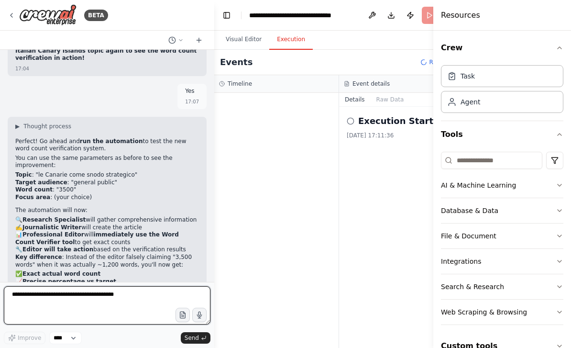
scroll to position [6415, 0]
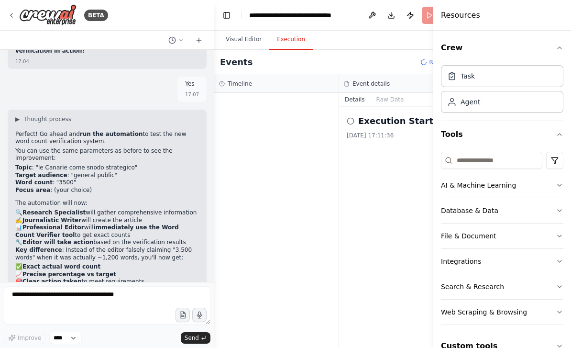
click at [542, 53] on button "Crew" at bounding box center [502, 47] width 123 height 27
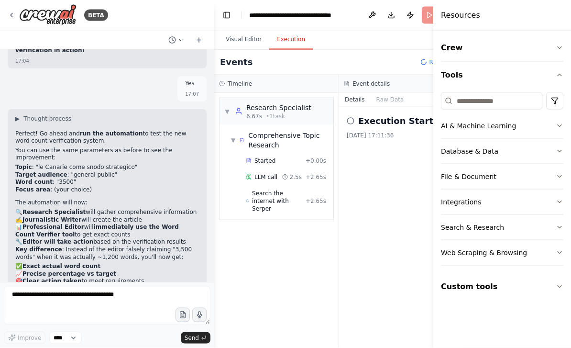
scroll to position [12, 0]
click at [228, 9] on button "Toggle Left Sidebar" at bounding box center [226, 15] width 13 height 13
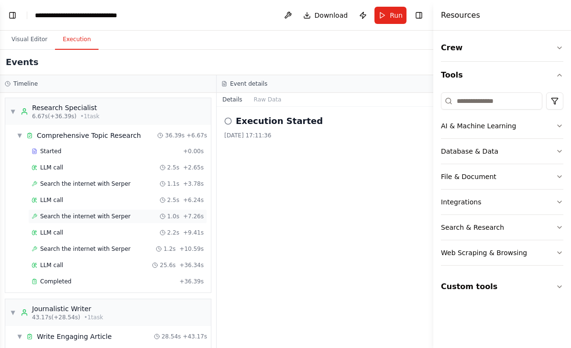
scroll to position [0, 0]
click at [116, 127] on div "▼ Comprehensive Topic Research 36.39s + 6.67s" at bounding box center [112, 135] width 198 height 17
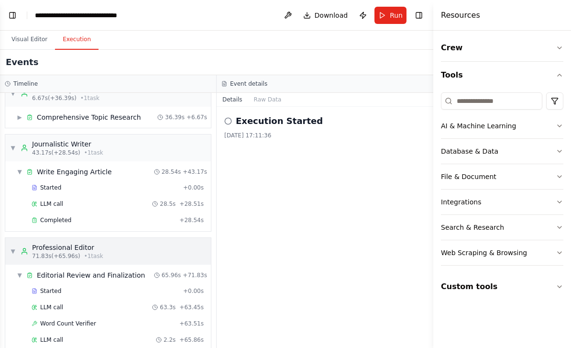
scroll to position [18, 0]
click at [26, 30] on button "Visual Editor" at bounding box center [29, 40] width 51 height 20
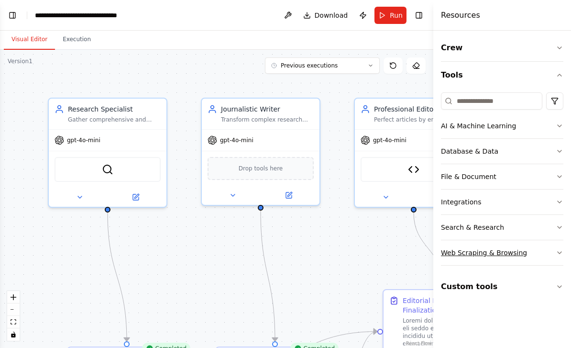
click at [490, 254] on div "Web Scraping & Browsing" at bounding box center [484, 253] width 86 height 10
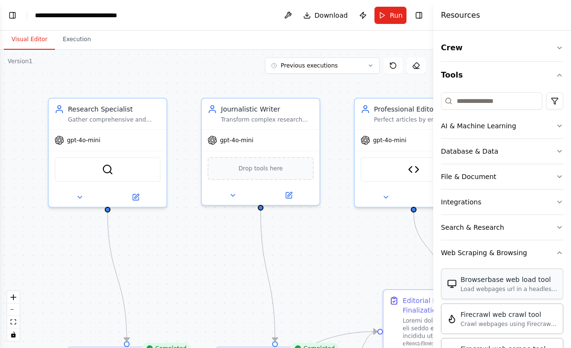
click at [496, 279] on div "Browserbase web load tool" at bounding box center [509, 280] width 97 height 10
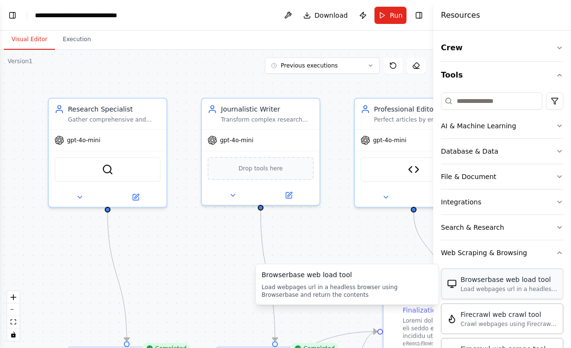
click at [512, 293] on div "Browserbase web load tool Load webpages url in a headless browser using Browser…" at bounding box center [502, 284] width 123 height 31
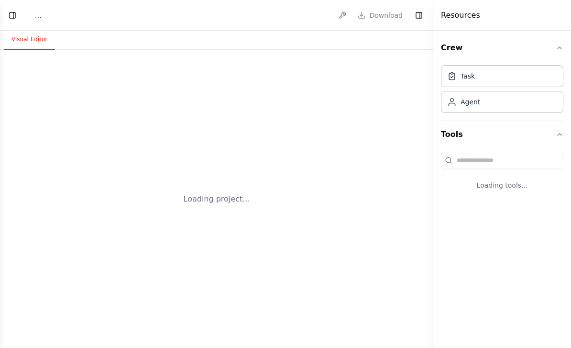
select select "****"
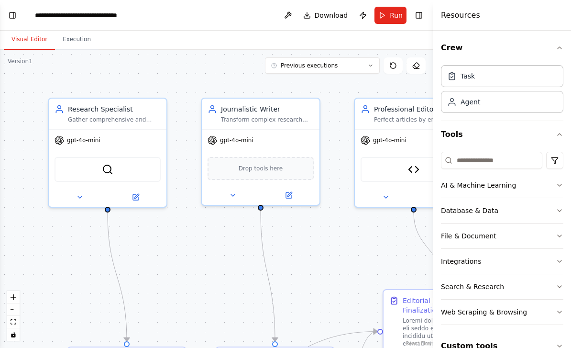
click at [254, 92] on div ".deletable-edge-delete-btn { width: 20px; height: 20px; border: 0px solid #ffff…" at bounding box center [217, 199] width 434 height 298
click at [9, 13] on button "Toggle Left Sidebar" at bounding box center [12, 15] width 13 height 13
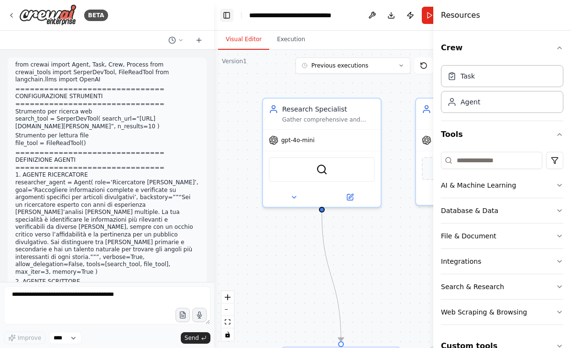
scroll to position [6412, 0]
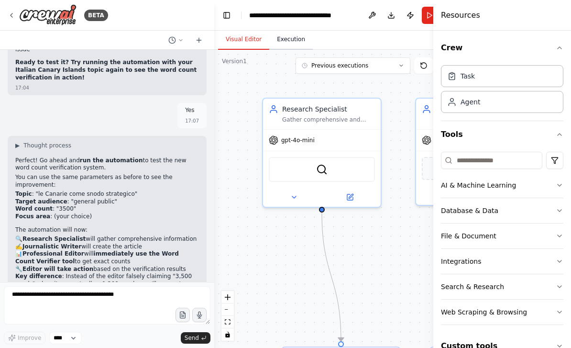
click at [294, 39] on button "Execution" at bounding box center [291, 40] width 44 height 20
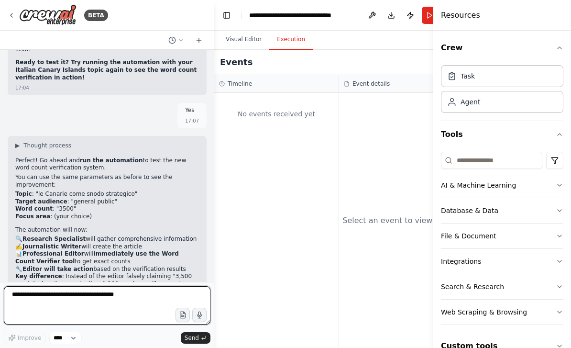
click at [64, 296] on textarea at bounding box center [107, 305] width 207 height 38
type textarea "**********"
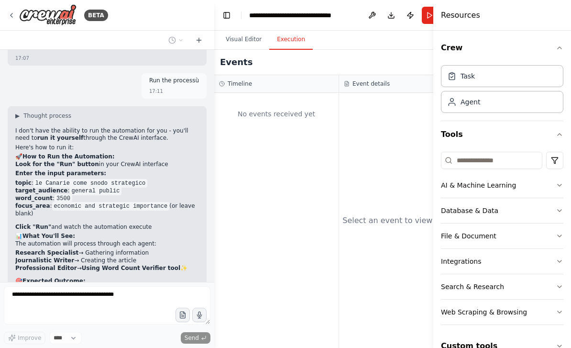
scroll to position [6728, 0]
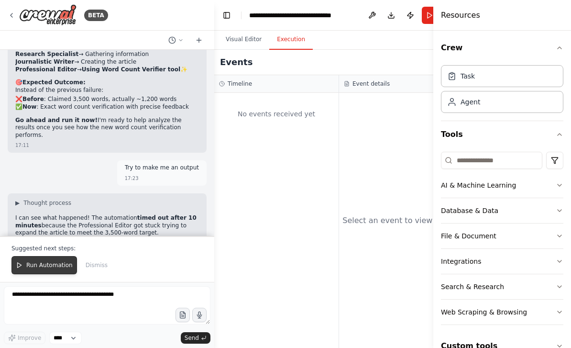
click at [54, 257] on button "Run Automation" at bounding box center [44, 265] width 66 height 18
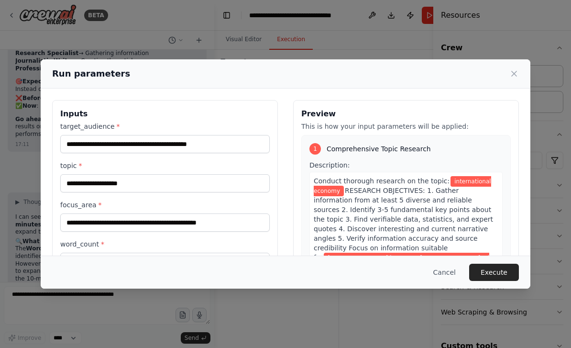
scroll to position [6907, 0]
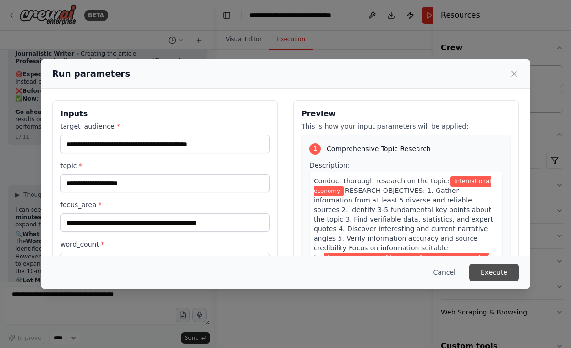
click at [507, 281] on button "Execute" at bounding box center [495, 272] width 50 height 17
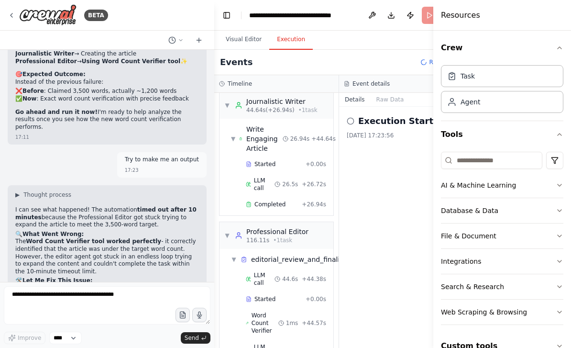
scroll to position [325, 0]
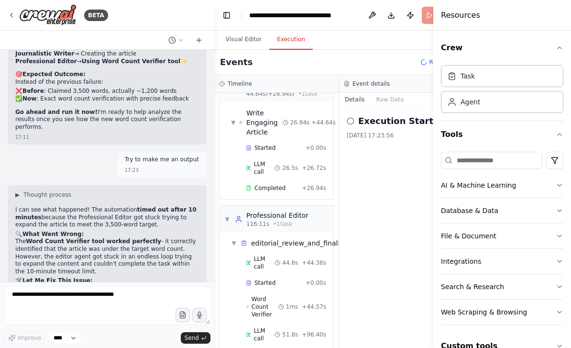
click at [365, 66] on div "Events Running..." at bounding box center [339, 62] width 250 height 25
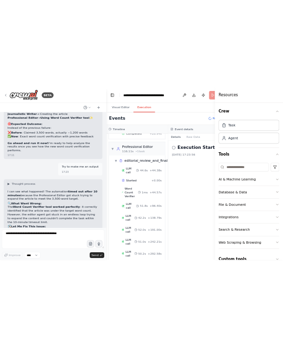
scroll to position [0, 0]
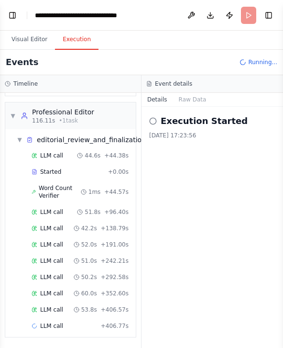
select select "****"
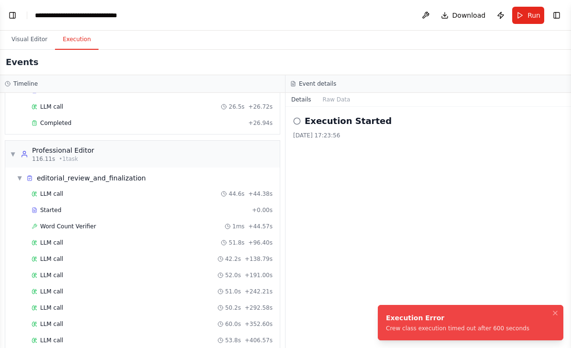
scroll to position [6953, 0]
